Goal: Task Accomplishment & Management: Use online tool/utility

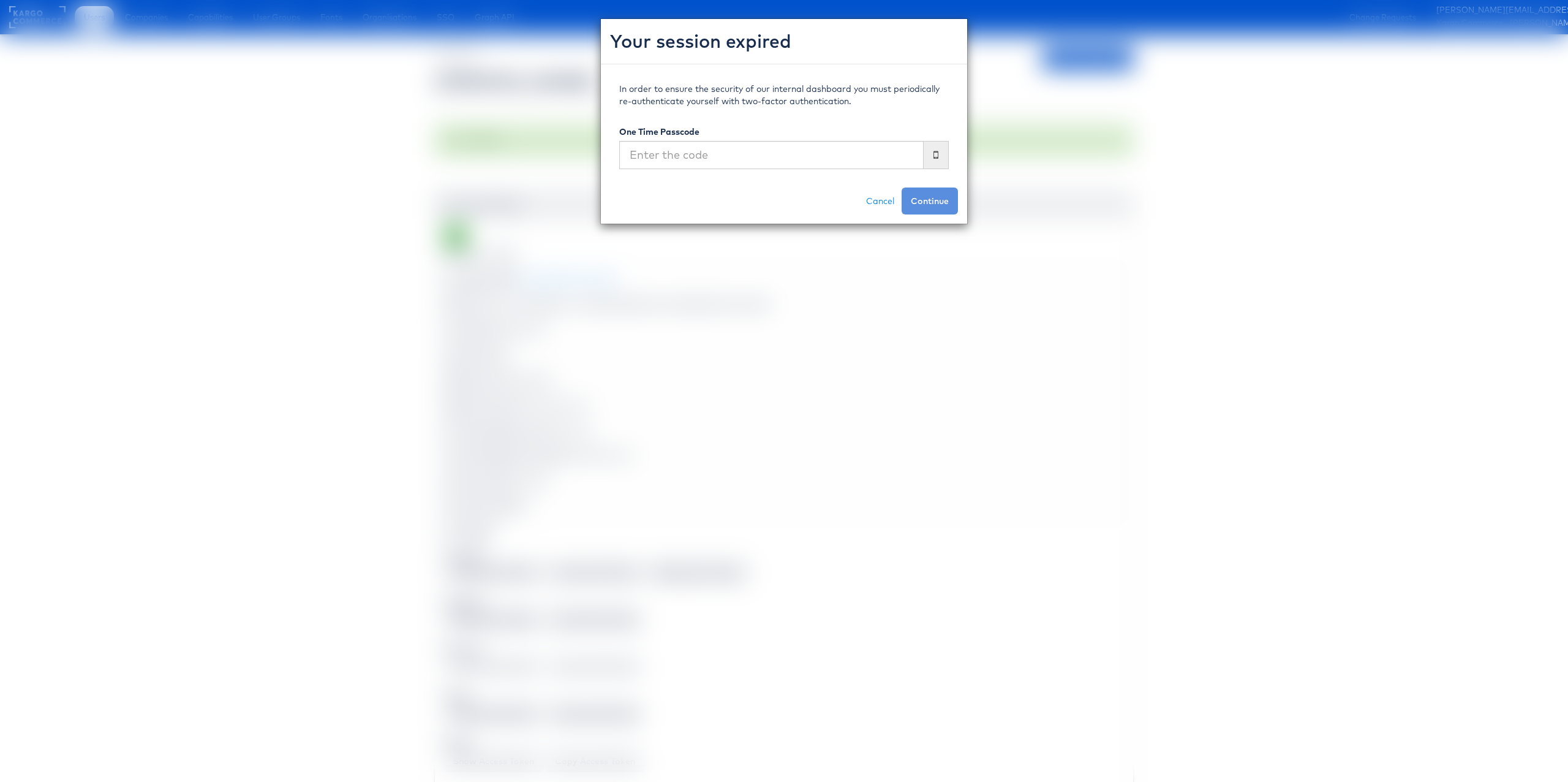
scroll to position [3966, 1]
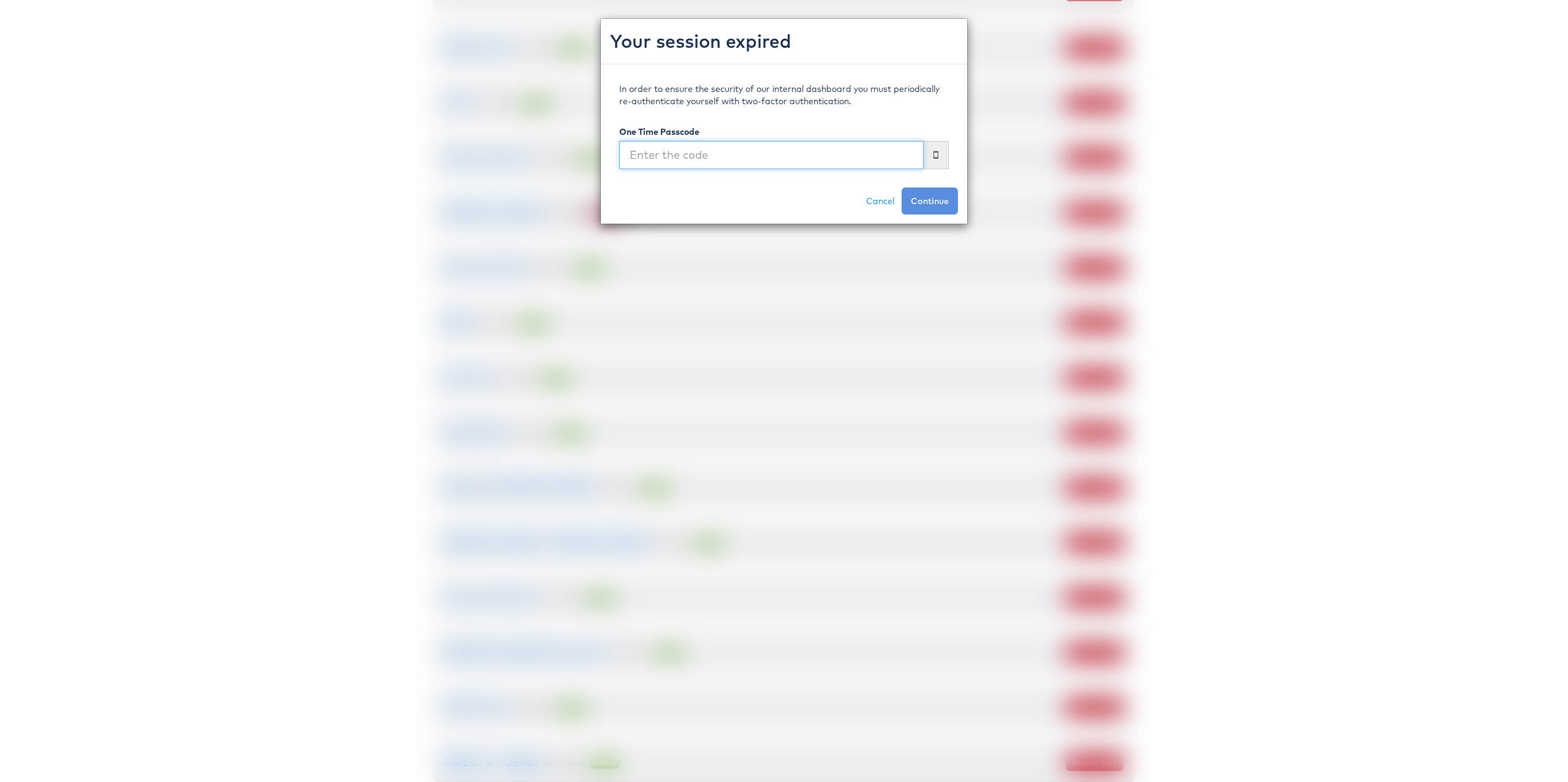
click at [704, 155] on input "text" at bounding box center [772, 154] width 305 height 28
type input "582774"
click at [901, 188] on button "Continue" at bounding box center [929, 201] width 56 height 27
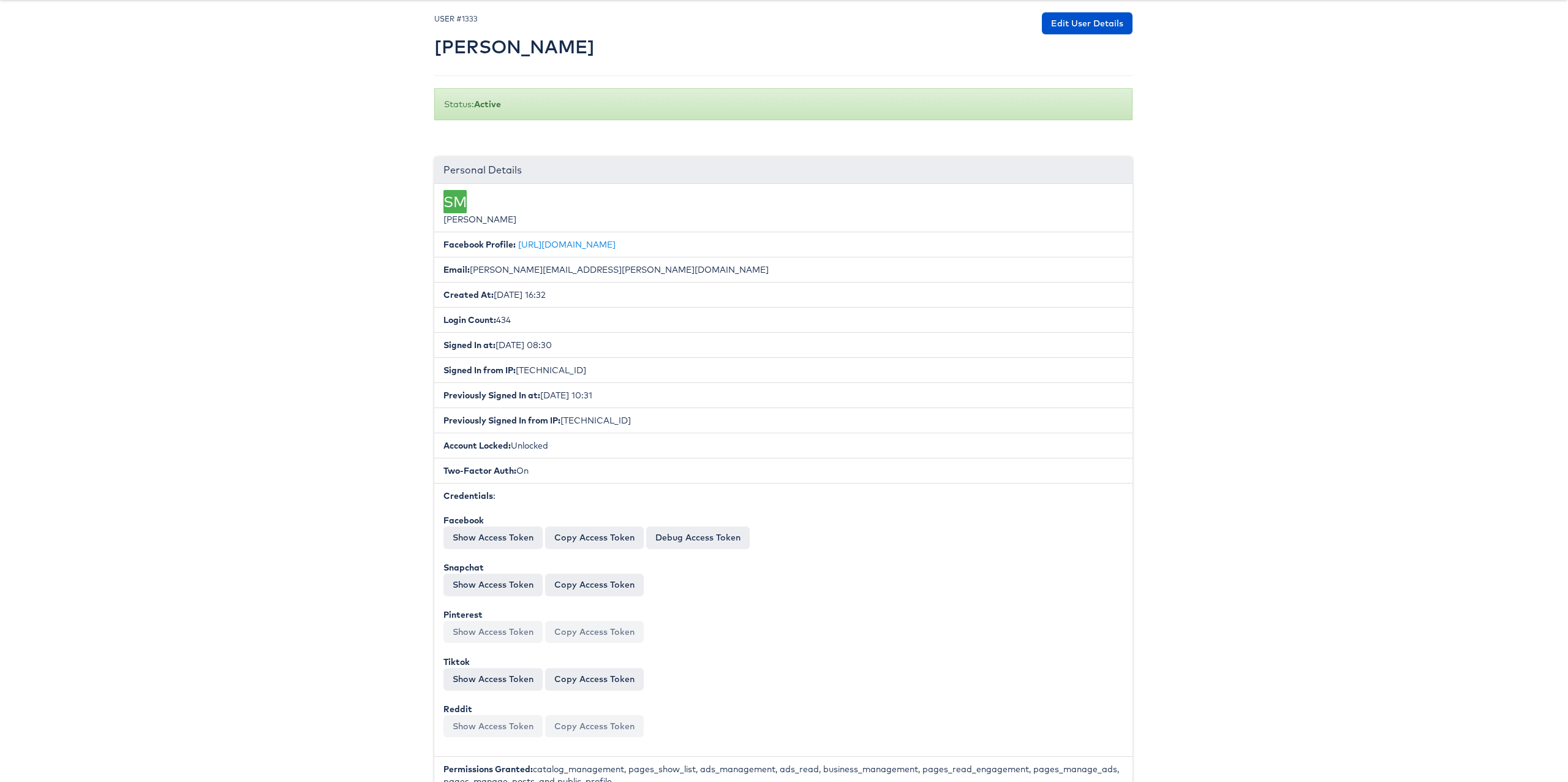
scroll to position [38, 1]
drag, startPoint x: 615, startPoint y: 533, endPoint x: 407, endPoint y: 499, distance: 210.8
click at [615, 533] on button "Copy Access Token" at bounding box center [594, 535] width 98 height 22
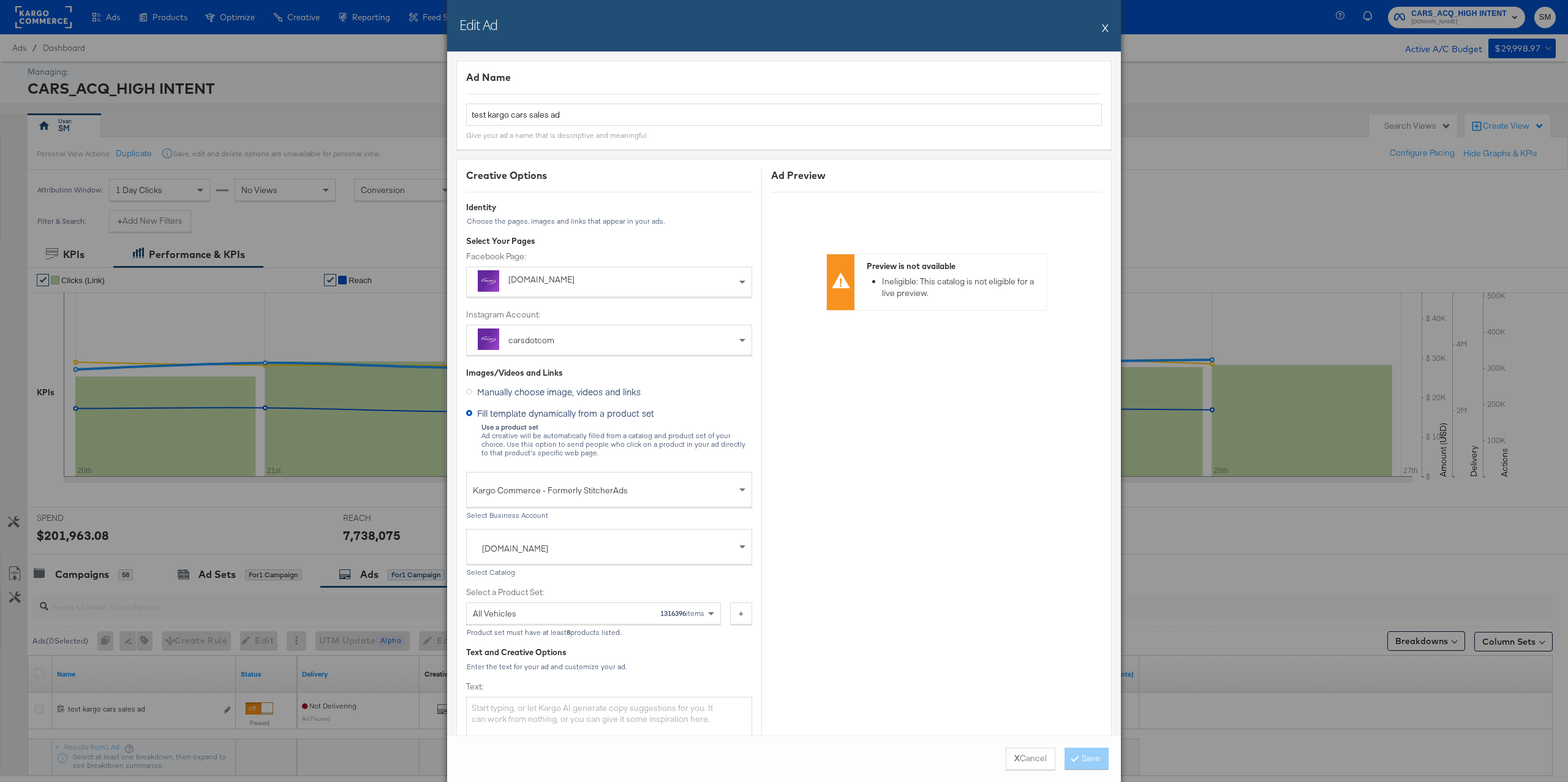
scroll to position [74, 0]
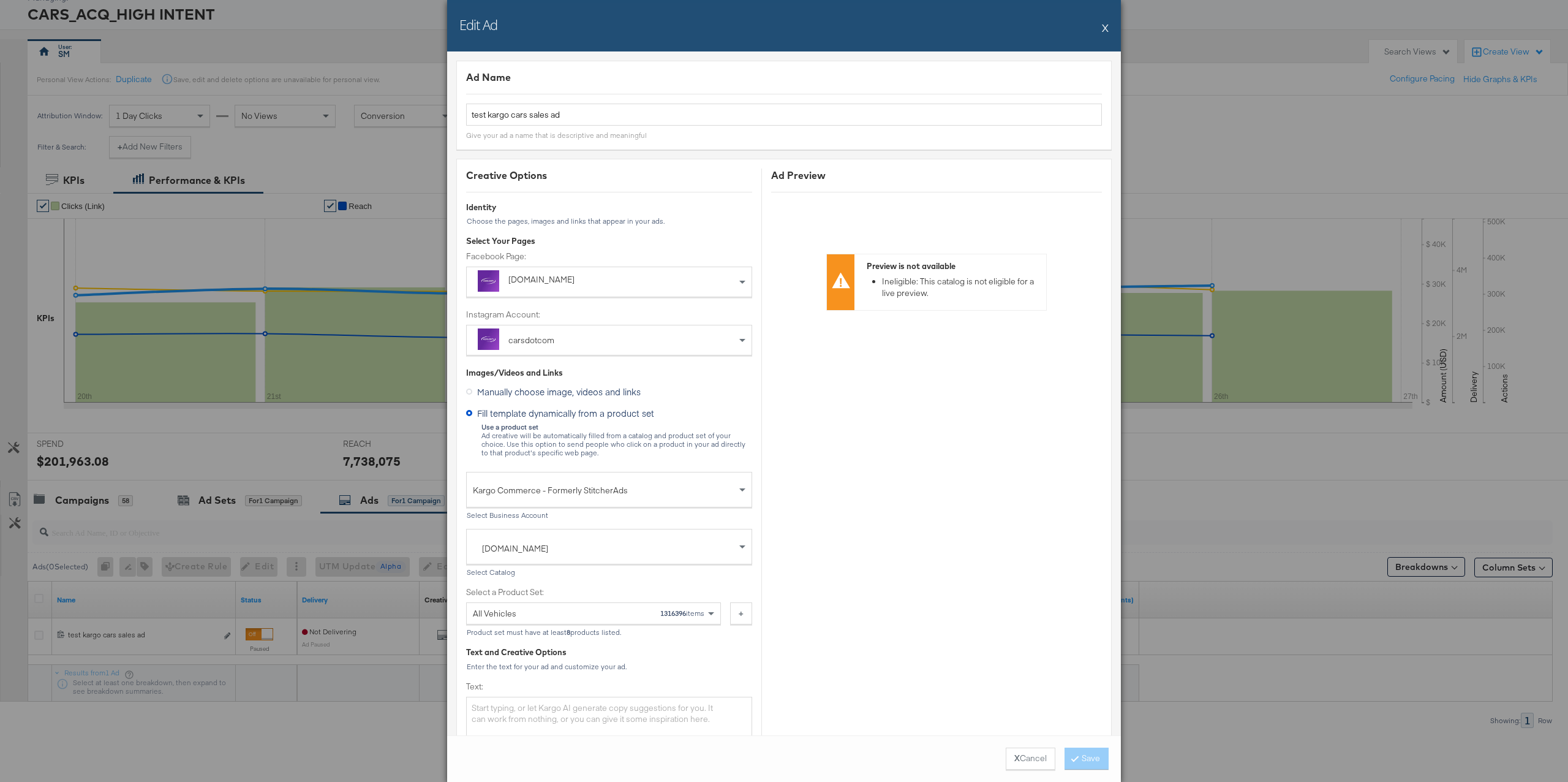
click at [1034, 755] on button "X Cancel" at bounding box center [1030, 758] width 50 height 22
